Goal: Task Accomplishment & Management: Use online tool/utility

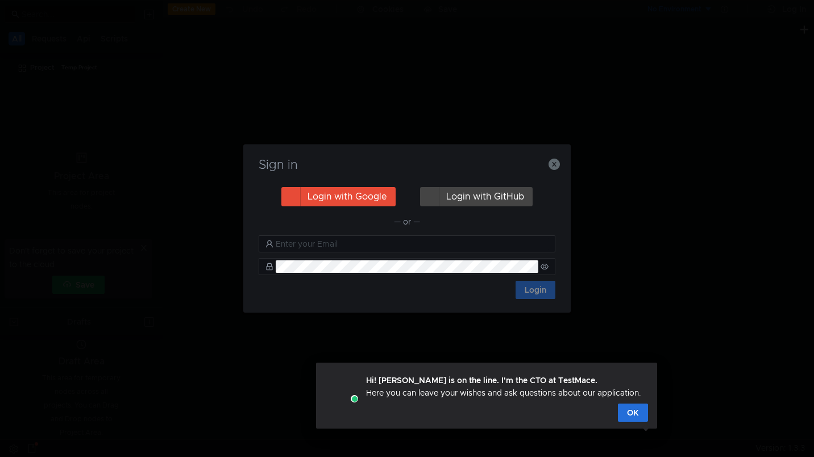
click at [370, 194] on button "Login with Google" at bounding box center [338, 196] width 114 height 19
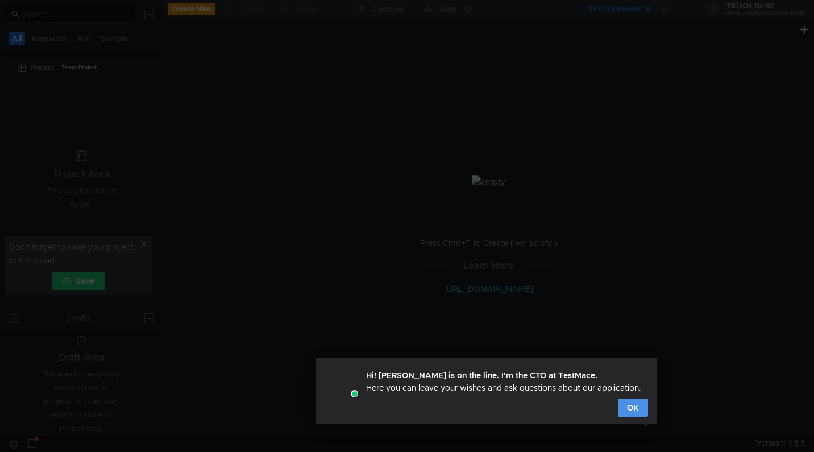
click at [637, 407] on button "OK" at bounding box center [633, 408] width 30 height 18
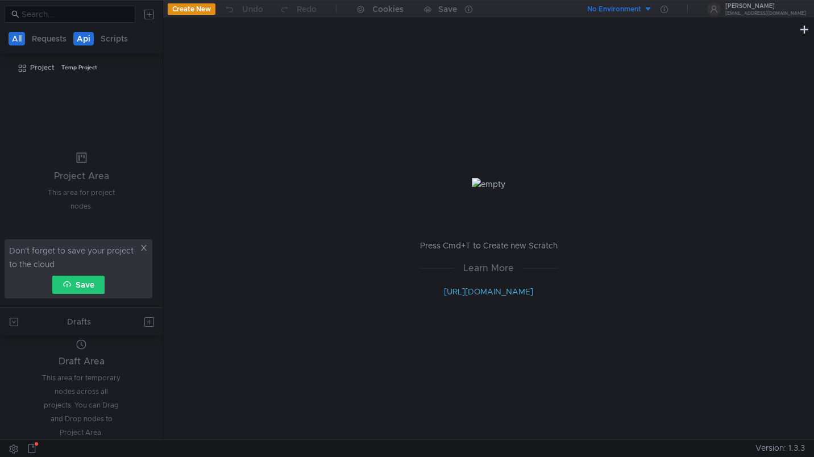
click at [89, 41] on button "Api" at bounding box center [83, 39] width 20 height 14
click at [45, 68] on div "Project" at bounding box center [42, 67] width 24 height 17
click at [149, 67] on icon at bounding box center [151, 68] width 8 height 8
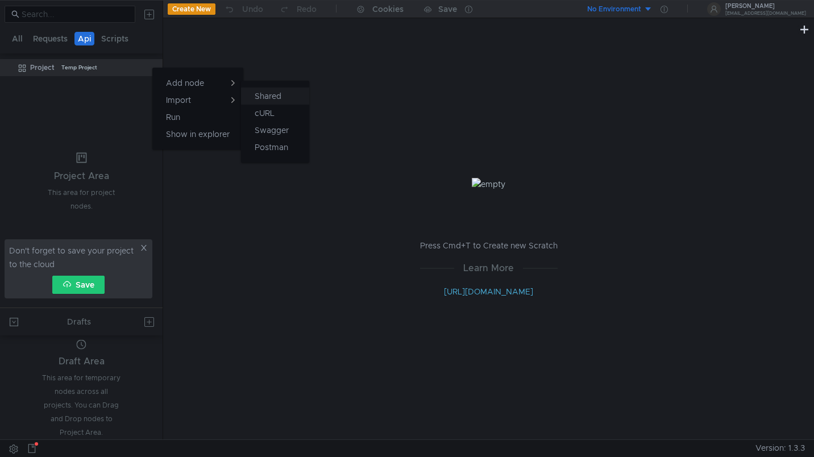
click at [277, 94] on app-tour-anchor "Shared" at bounding box center [268, 96] width 27 height 14
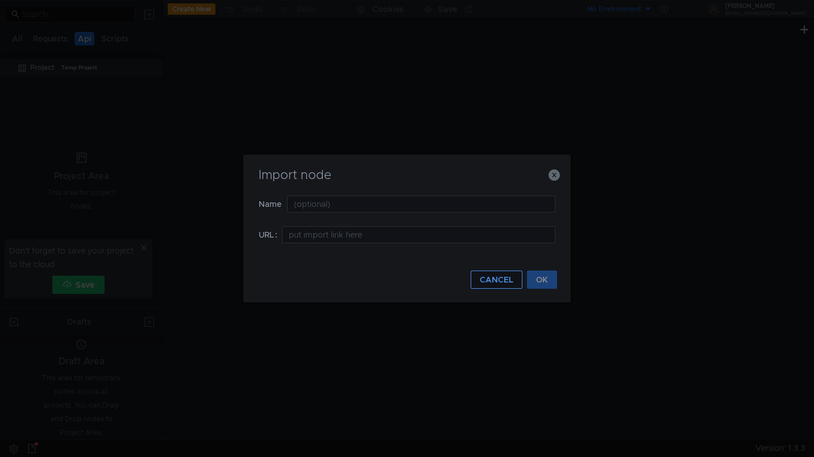
click at [490, 280] on button "CANCEL" at bounding box center [497, 280] width 52 height 18
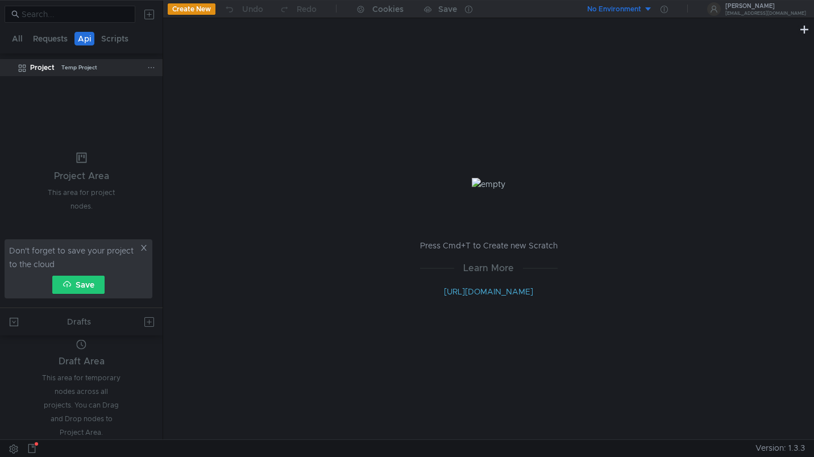
click at [151, 68] on icon at bounding box center [151, 68] width 8 height 8
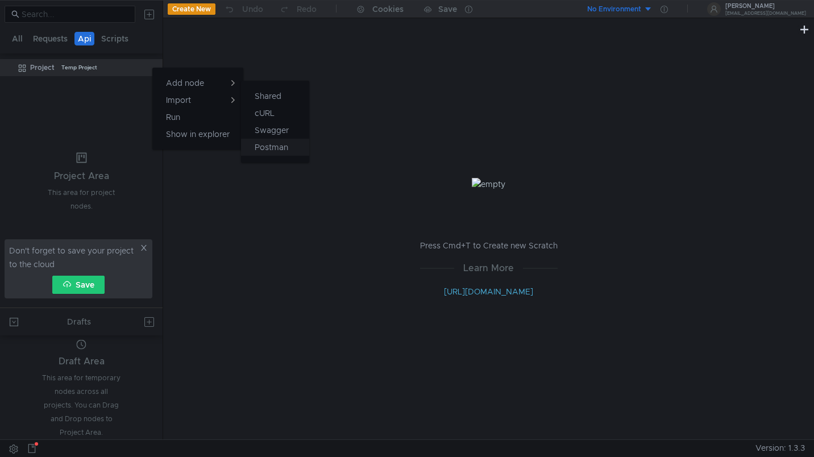
click at [272, 145] on app-tour-anchor "Postman" at bounding box center [272, 147] width 34 height 14
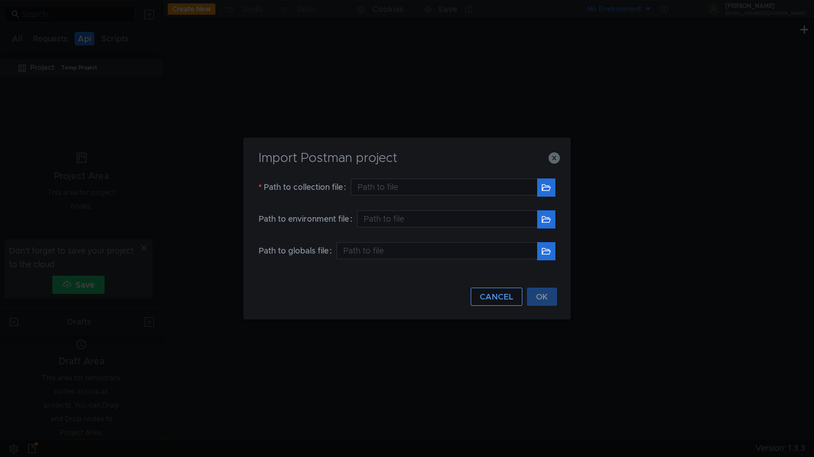
click at [504, 296] on button "CANCEL" at bounding box center [497, 297] width 52 height 18
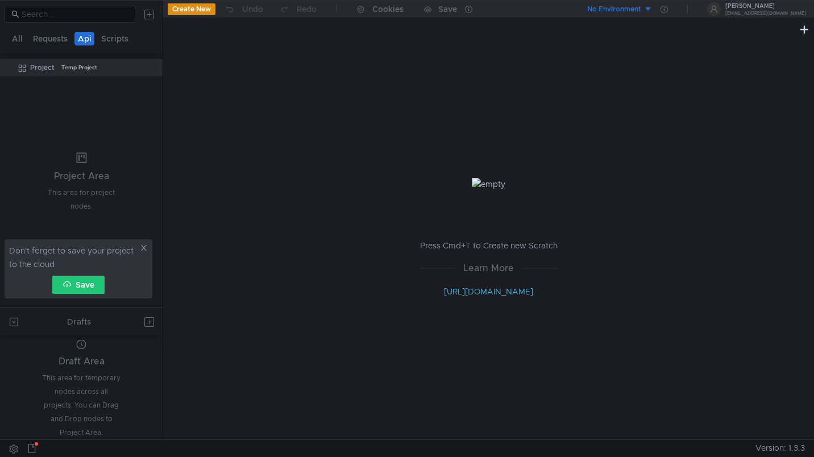
click at [189, 7] on button "Create New" at bounding box center [192, 8] width 48 height 11
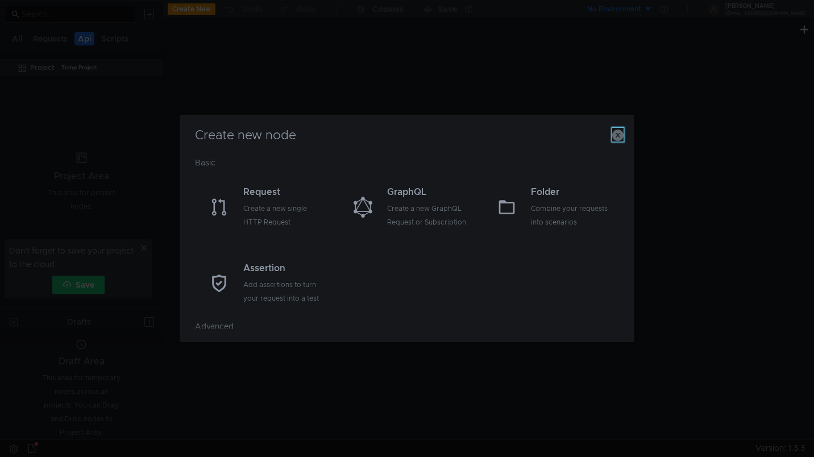
click at [616, 137] on icon "button" at bounding box center [617, 135] width 11 height 11
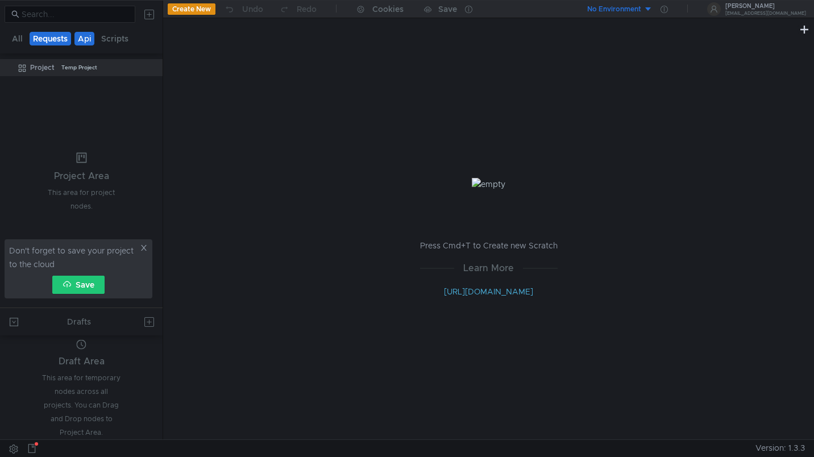
click at [48, 44] on button "Requests" at bounding box center [50, 39] width 41 height 14
click at [91, 18] on input at bounding box center [75, 14] width 107 height 13
click at [148, 14] on button at bounding box center [149, 14] width 18 height 18
click at [257, 77] on app-tour-anchor "Swagger" at bounding box center [257, 77] width 34 height 14
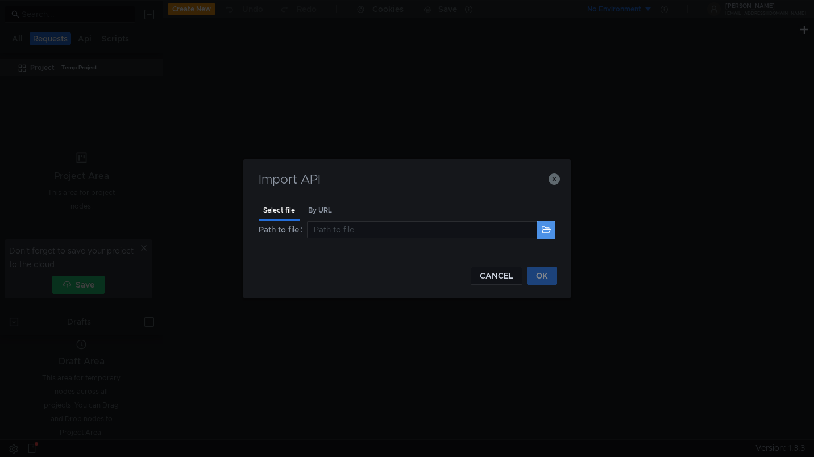
click at [548, 230] on button at bounding box center [546, 230] width 18 height 18
type input "/Users/apple/Downloads/Desi Directory.postman_collection.json"
click at [544, 280] on button "OK" at bounding box center [542, 276] width 30 height 18
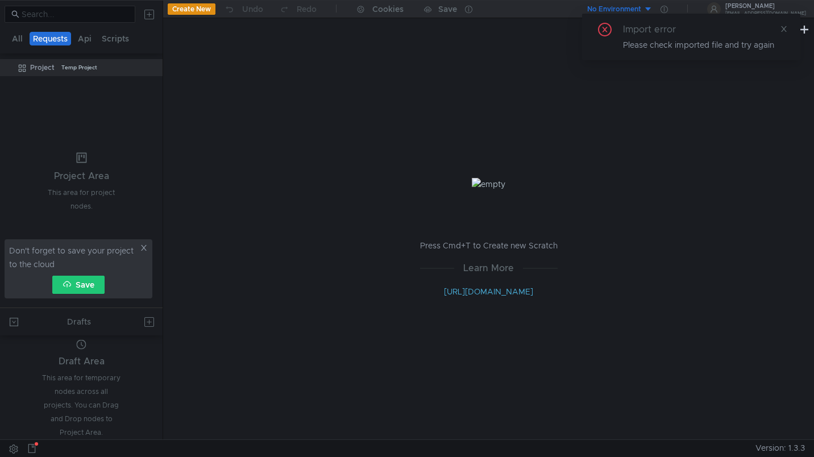
click at [704, 49] on div "Please check imported file and try again" at bounding box center [705, 45] width 164 height 13
click at [90, 38] on button "Api" at bounding box center [84, 39] width 20 height 14
click at [146, 248] on icon at bounding box center [144, 248] width 8 height 8
